Goal: Information Seeking & Learning: Check status

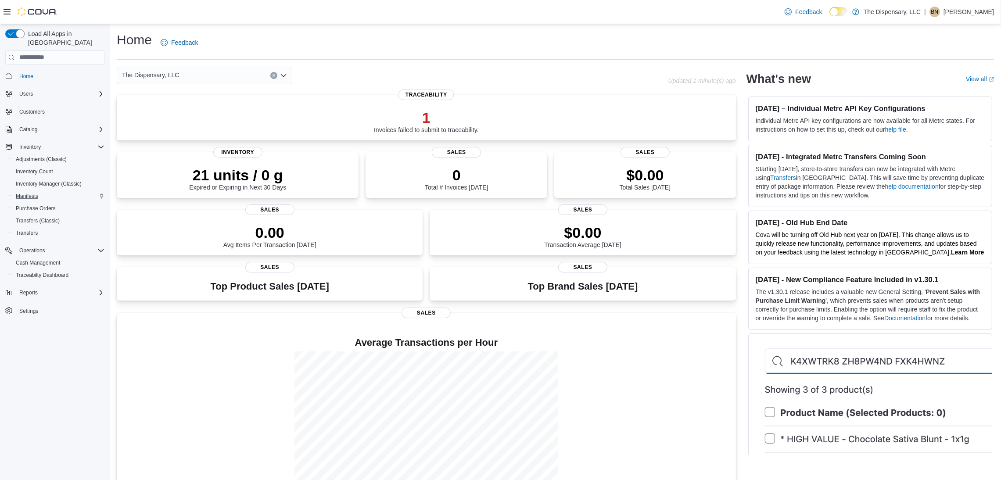
click at [65, 191] on div "Manifests" at bounding box center [58, 196] width 92 height 11
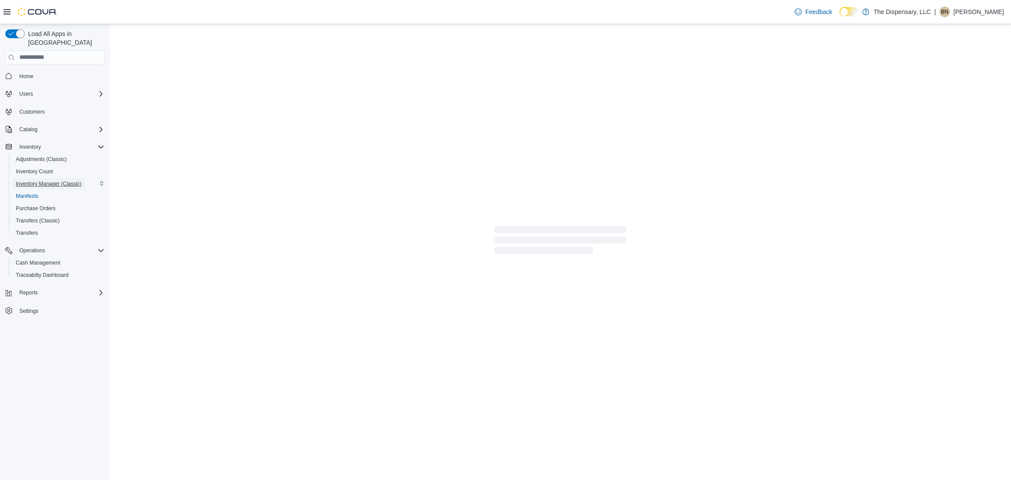
click at [69, 180] on span "Inventory Manager (Classic)" at bounding box center [49, 183] width 66 height 7
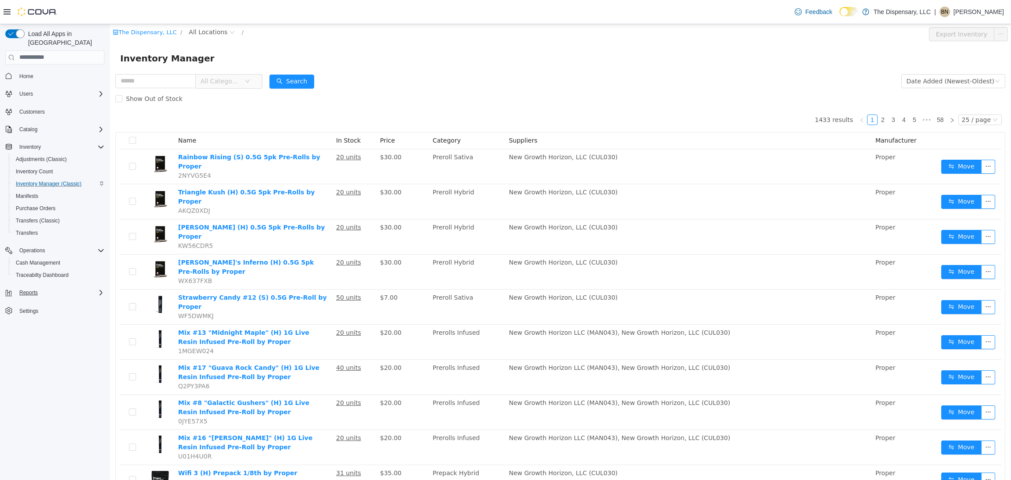
click at [44, 287] on div "Reports" at bounding box center [60, 292] width 89 height 11
click at [24, 351] on span "Reports" at bounding box center [25, 354] width 18 height 7
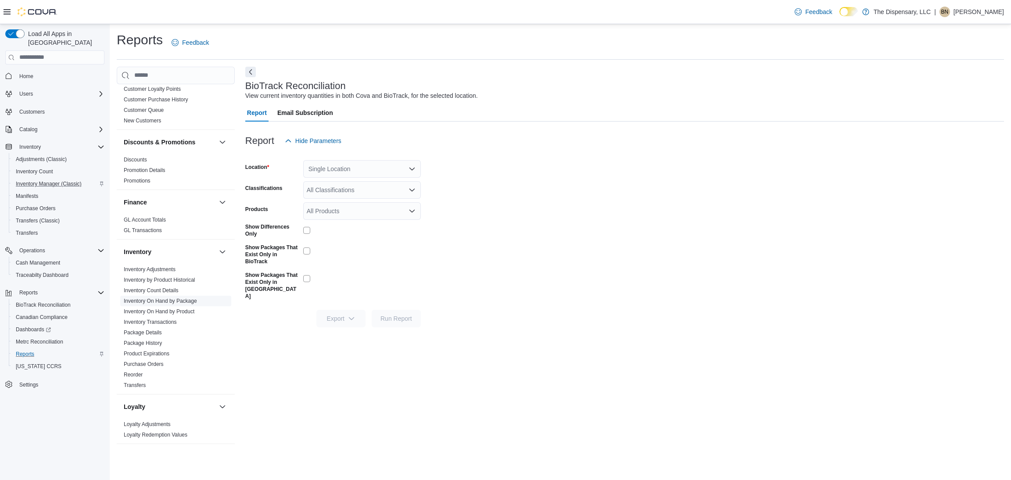
scroll to position [132, 0]
click at [185, 293] on link "Inventory On Hand by Package" at bounding box center [160, 293] width 73 height 6
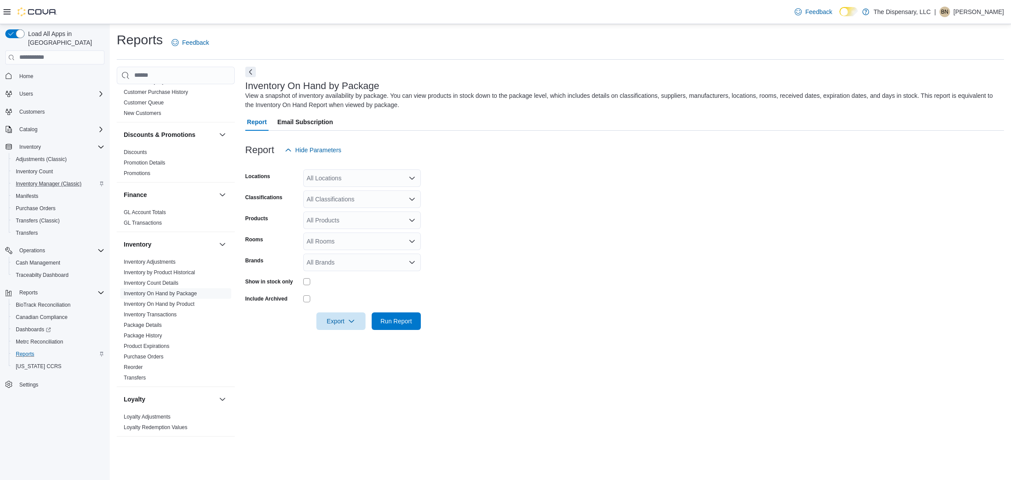
click at [323, 179] on div "All Locations" at bounding box center [362, 178] width 118 height 18
click at [335, 204] on span "Cassville Dispensary" at bounding box center [350, 205] width 57 height 9
click at [471, 197] on form "Locations [GEOGRAPHIC_DATA] Dispensary Combo box. Selected. [GEOGRAPHIC_DATA]. …" at bounding box center [624, 244] width 758 height 171
click at [370, 201] on div "All Classifications" at bounding box center [362, 199] width 118 height 18
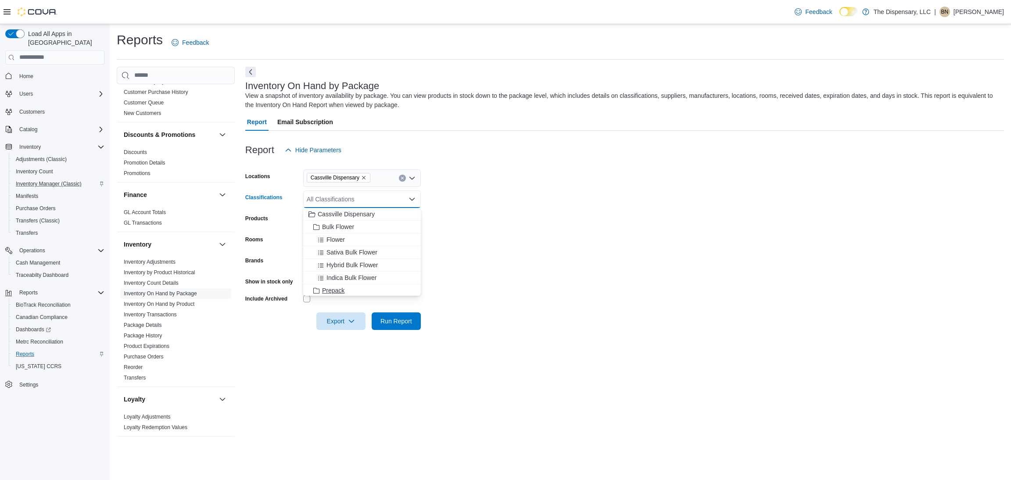
click at [336, 290] on span "Prepack" at bounding box center [333, 290] width 22 height 9
click at [560, 279] on form "Locations [GEOGRAPHIC_DATA] Dispensary Classifications Prepack Products All Pro…" at bounding box center [624, 244] width 758 height 171
click at [365, 242] on div "All Rooms" at bounding box center [362, 242] width 118 height 18
click at [354, 268] on span "Cassville Dispensary - Front Room" at bounding box center [361, 269] width 107 height 9
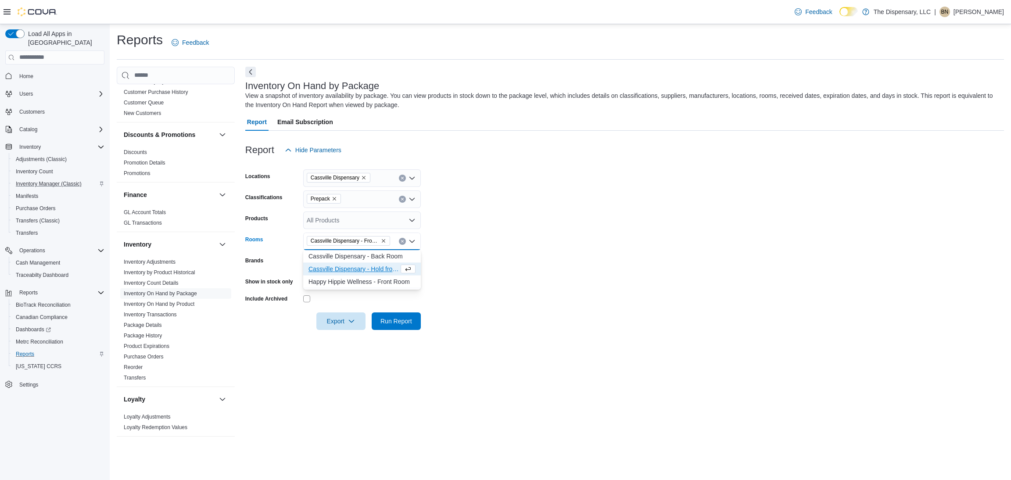
click at [489, 261] on form "Locations [GEOGRAPHIC_DATA] Dispensary Classifications Prepack Products All Pro…" at bounding box center [624, 244] width 758 height 171
click at [414, 326] on span "Run Report" at bounding box center [396, 321] width 39 height 18
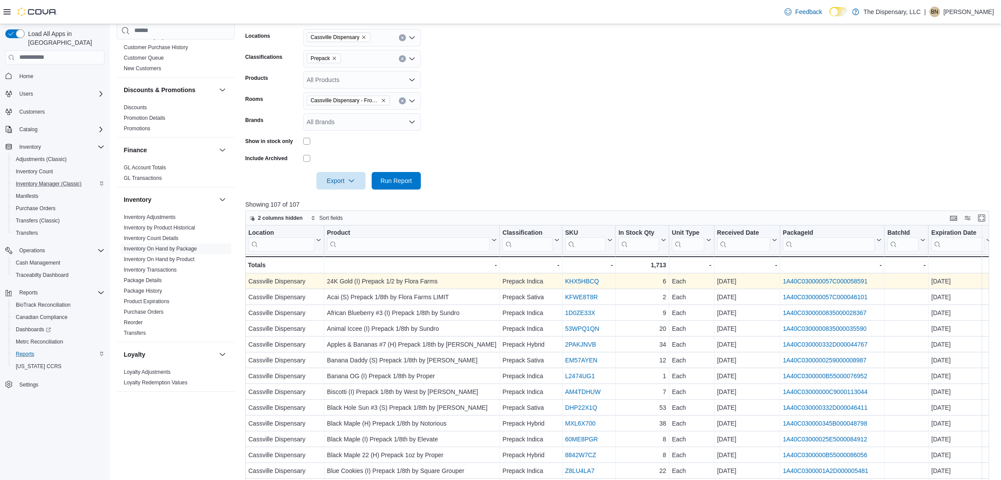
scroll to position [197, 0]
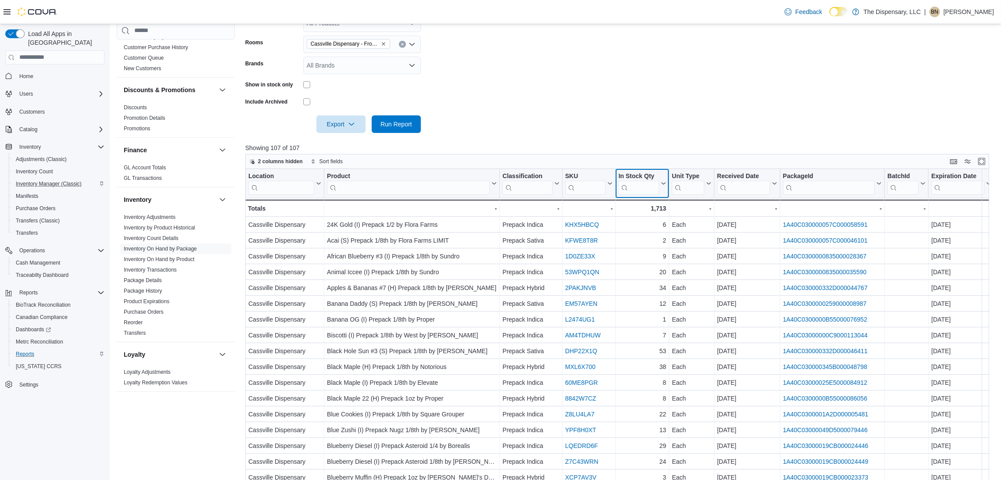
click at [661, 183] on icon at bounding box center [662, 183] width 7 height 5
click at [665, 218] on button "Sort Low-High" at bounding box center [641, 216] width 53 height 11
click at [708, 100] on form "Locations [GEOGRAPHIC_DATA] Dispensary Classifications Prepack Products All Pro…" at bounding box center [620, 47] width 751 height 171
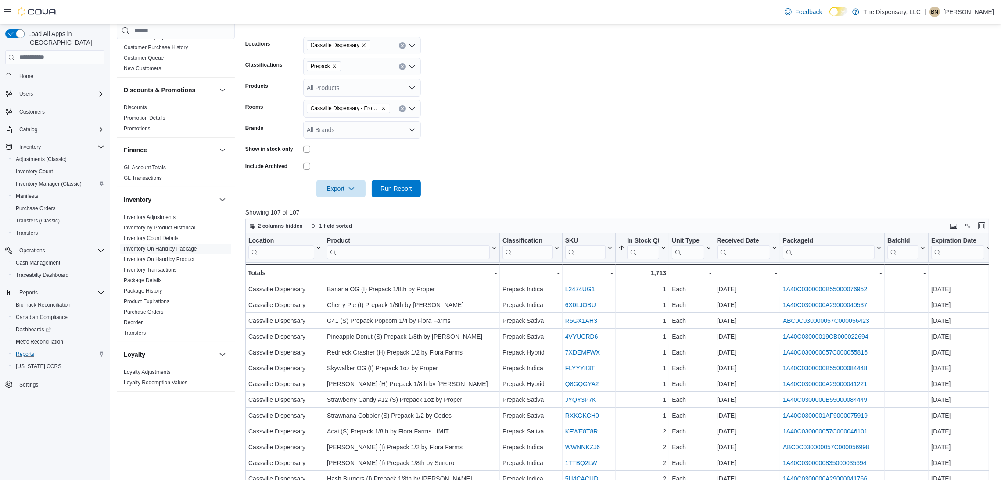
scroll to position [0, 0]
